Goal: Task Accomplishment & Management: Use online tool/utility

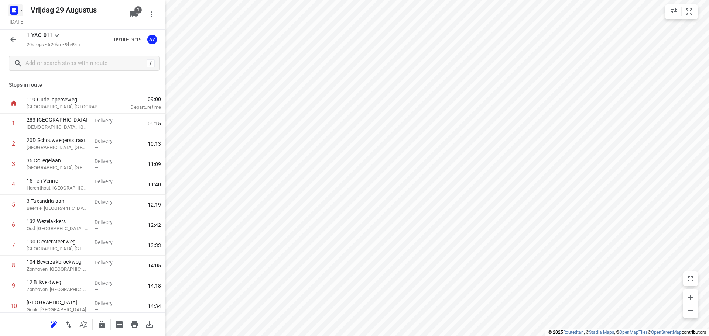
click at [14, 10] on icon "button" at bounding box center [13, 9] width 2 height 2
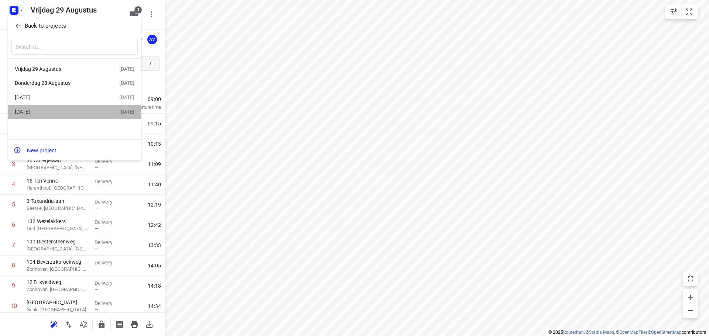
click at [61, 109] on div "[DATE]" at bounding box center [67, 111] width 104 height 9
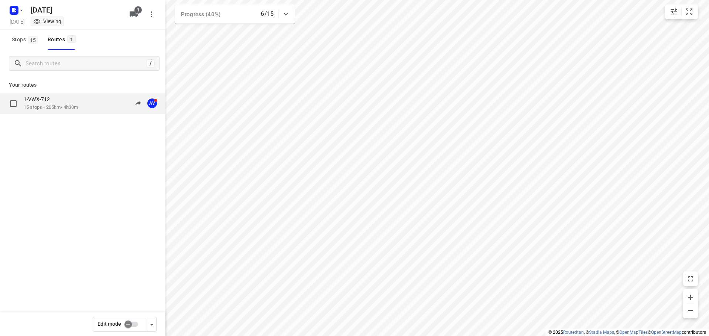
click at [78, 103] on div "1-VWX-712" at bounding box center [51, 100] width 54 height 8
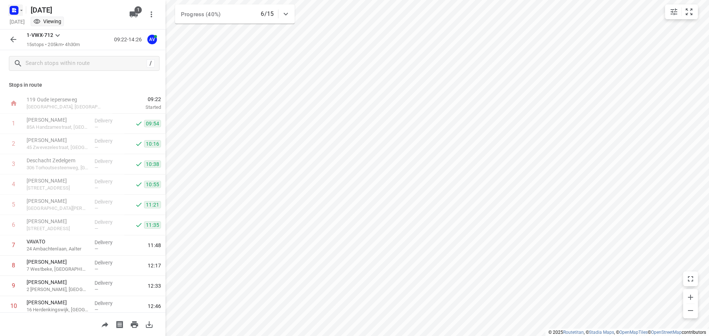
click at [18, 8] on icon "button" at bounding box center [21, 10] width 6 height 6
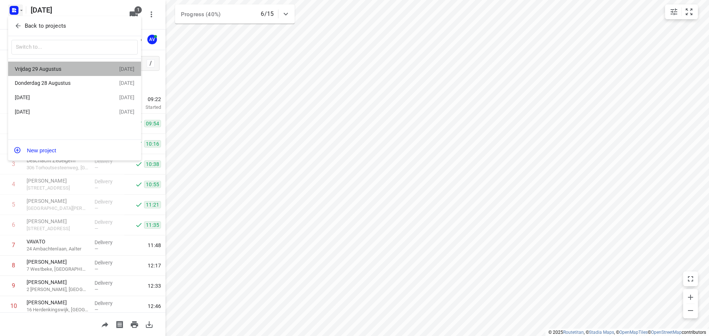
click at [56, 68] on div "Vrijdag 29 Augustus" at bounding box center [57, 69] width 85 height 6
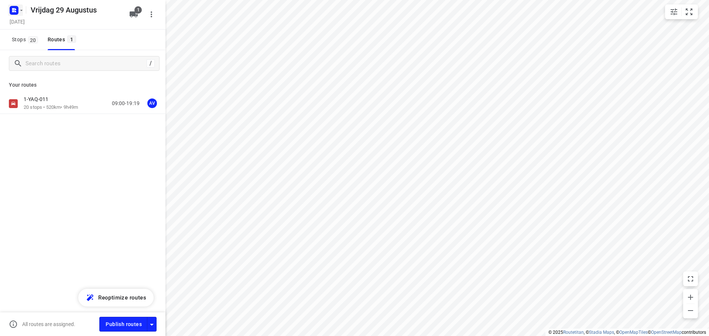
click at [15, 9] on icon "button" at bounding box center [15, 9] width 2 height 2
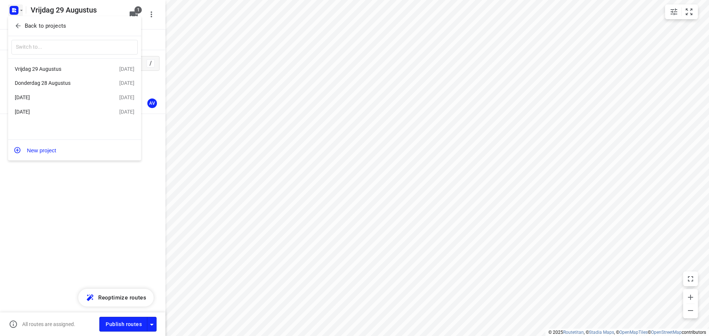
click at [57, 81] on div "Donderdag 28 Augustus" at bounding box center [57, 83] width 85 height 6
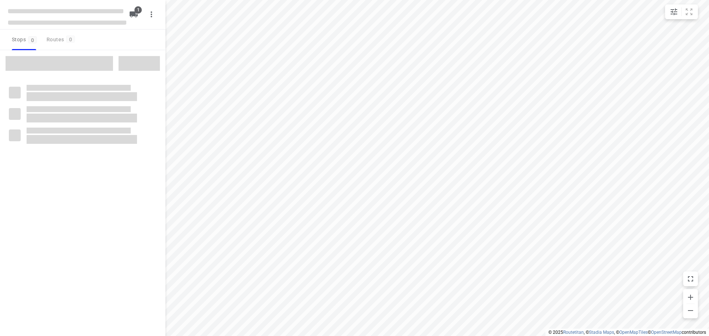
type input "distance"
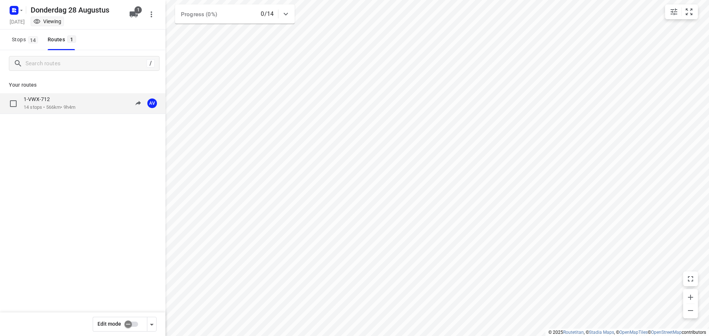
click at [89, 103] on div "1-VWX-712 14 stops • 566km • 9h4m 09:00-18:04 AV" at bounding box center [95, 103] width 142 height 15
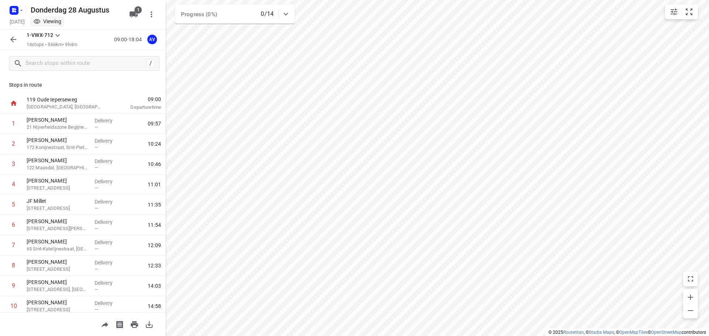
click at [14, 40] on icon "button" at bounding box center [13, 39] width 9 height 9
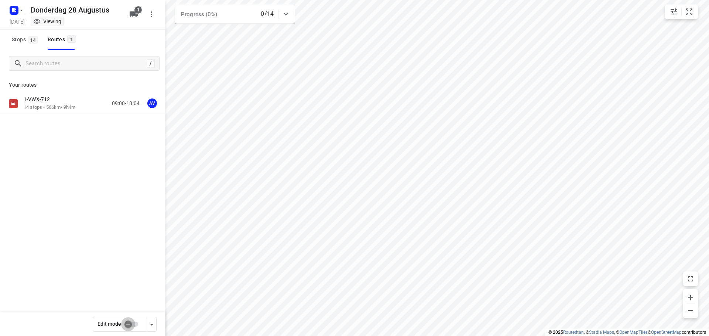
click at [134, 324] on input "checkbox" at bounding box center [128, 325] width 42 height 14
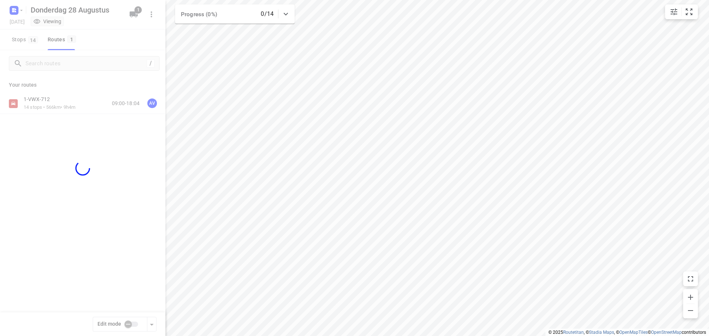
checkbox input "true"
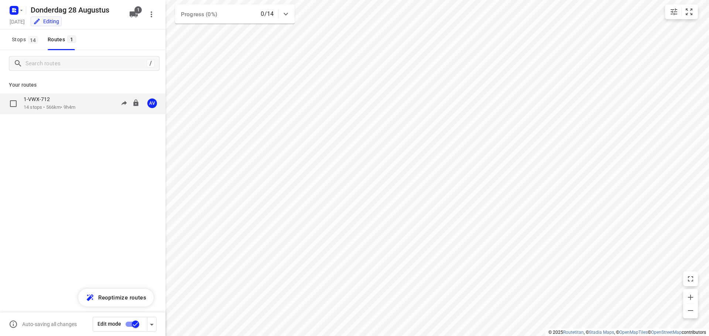
click at [85, 104] on div "1-VWX-712 14 stops • 566km • 9h4m 09:00-18:04 AV" at bounding box center [95, 103] width 142 height 15
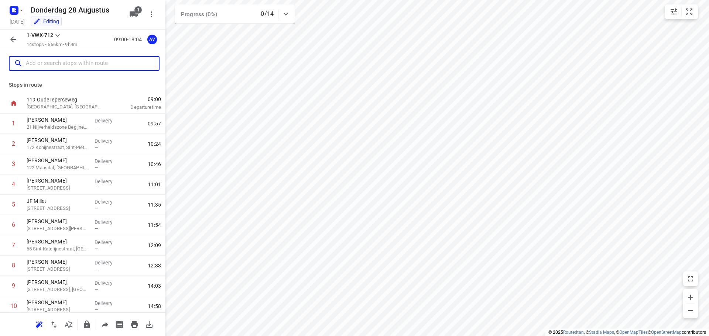
click at [75, 69] on input "text" at bounding box center [92, 63] width 133 height 11
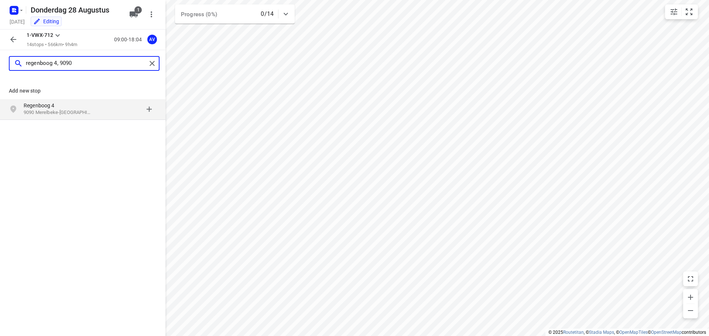
type input "regenboog 4, 9090"
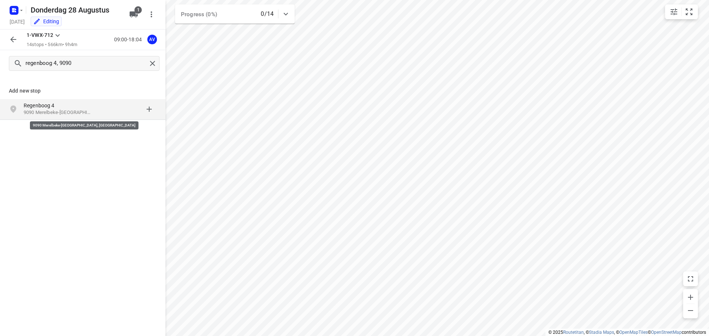
click at [67, 111] on p "9090 Merelbeke-[GEOGRAPHIC_DATA], [GEOGRAPHIC_DATA]" at bounding box center [58, 112] width 68 height 7
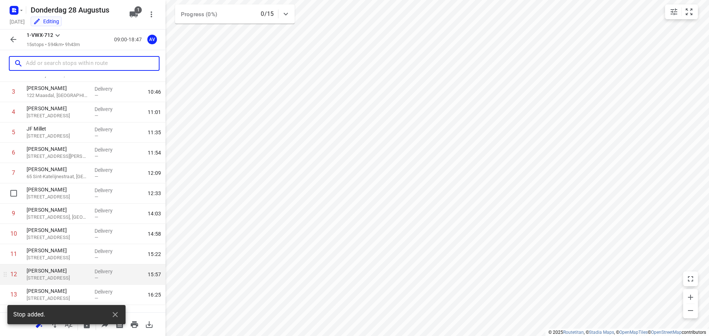
scroll to position [126, 0]
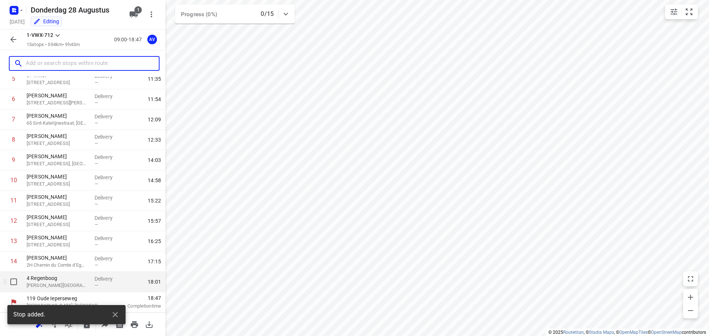
click at [74, 287] on p "[PERSON_NAME][GEOGRAPHIC_DATA], [GEOGRAPHIC_DATA]" at bounding box center [58, 285] width 62 height 7
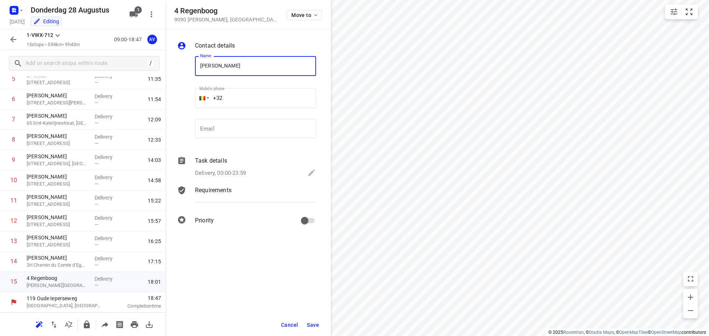
type input "[PERSON_NAME]"
click at [260, 94] on input "+32" at bounding box center [255, 98] width 121 height 20
type input "[PHONE_NUMBER]"
click at [231, 172] on p "Delivery, 00:00-23:59" at bounding box center [220, 173] width 51 height 8
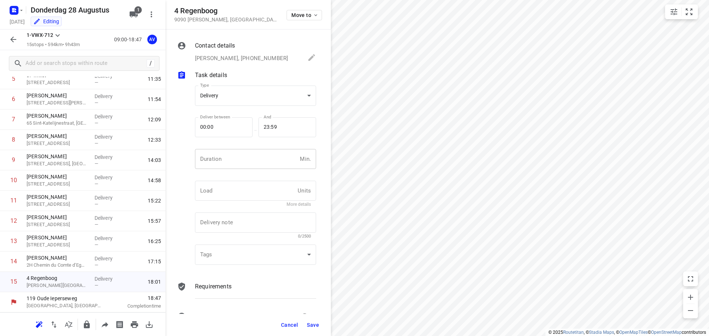
click at [233, 159] on input "number" at bounding box center [246, 159] width 102 height 20
type input "1"
click at [312, 326] on span "Save" at bounding box center [313, 325] width 12 height 6
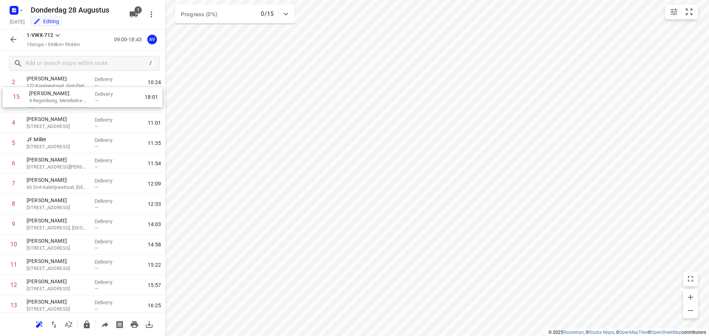
scroll to position [0, 0]
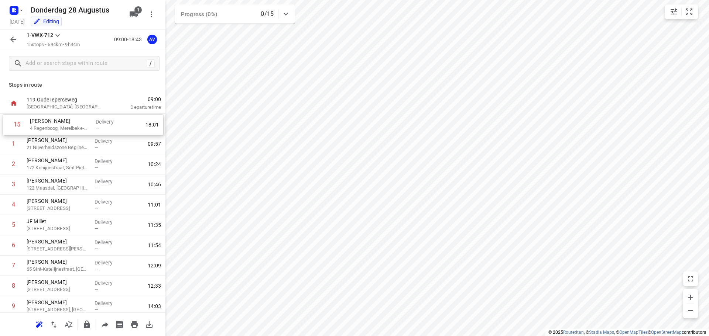
drag, startPoint x: 5, startPoint y: 285, endPoint x: 8, endPoint y: 124, distance: 160.6
click at [8, 124] on div "1 [PERSON_NAME] 21 Nijverheidszone Begijnenmeers, Liedekerke Delivery — 09:57 2…" at bounding box center [82, 266] width 165 height 305
click at [14, 40] on icon "button" at bounding box center [13, 39] width 9 height 9
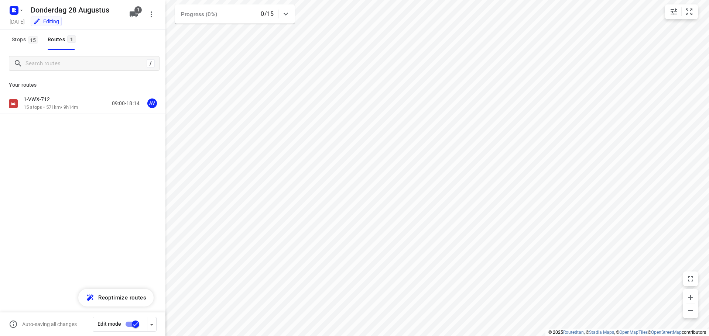
click at [129, 325] on input "checkbox" at bounding box center [135, 325] width 42 height 14
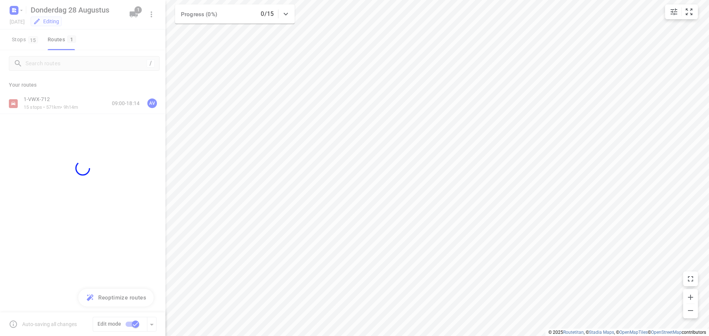
checkbox input "false"
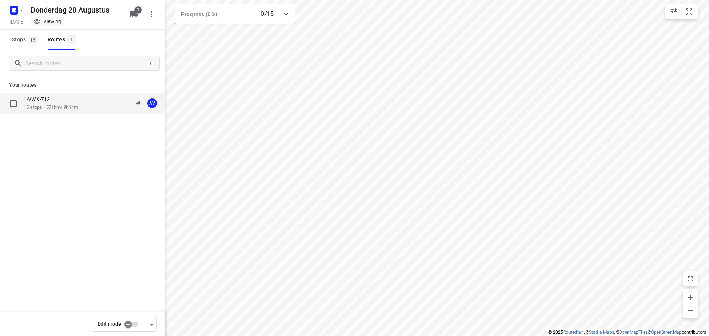
click at [89, 105] on div "1-VWX-712 15 stops • 571km • 9h14m 09:00-18:14 AV" at bounding box center [95, 103] width 142 height 15
